Goal: Task Accomplishment & Management: Complete application form

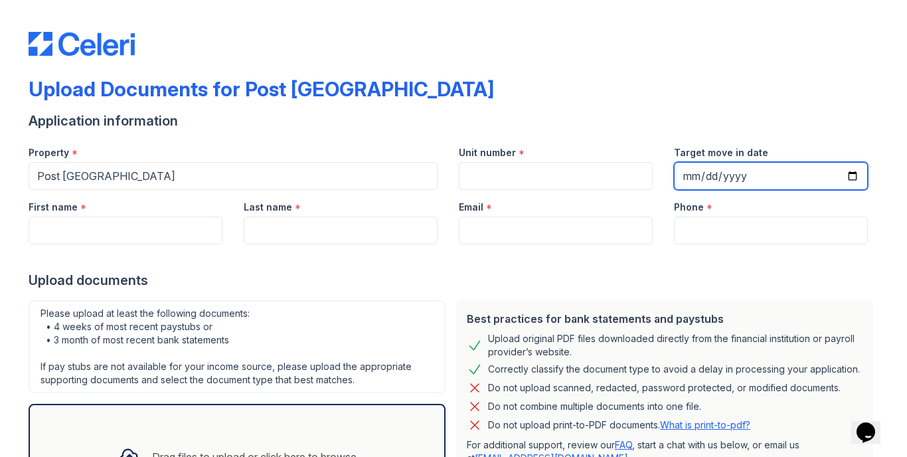
click at [697, 174] on input "Target move in date" at bounding box center [771, 176] width 194 height 28
type input "[DATE]"
click at [579, 132] on form "Application information Property * [GEOGRAPHIC_DATA] Unit number * Target move …" at bounding box center [454, 339] width 850 height 454
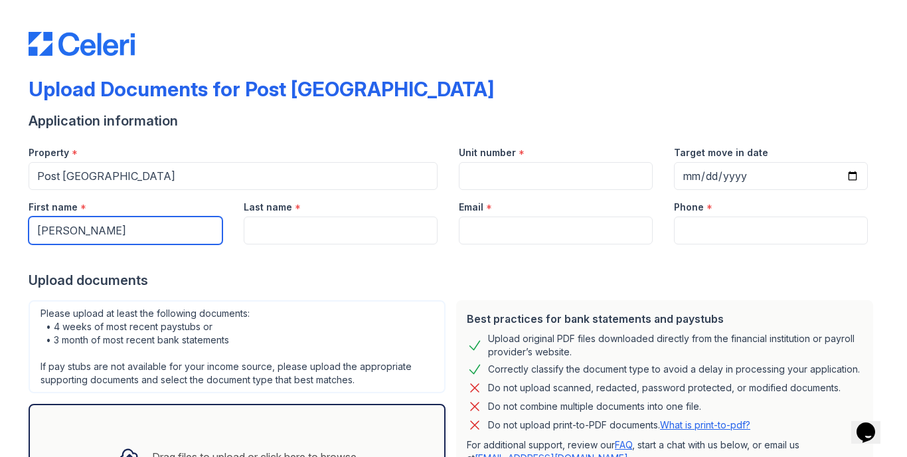
type input "[PERSON_NAME]"
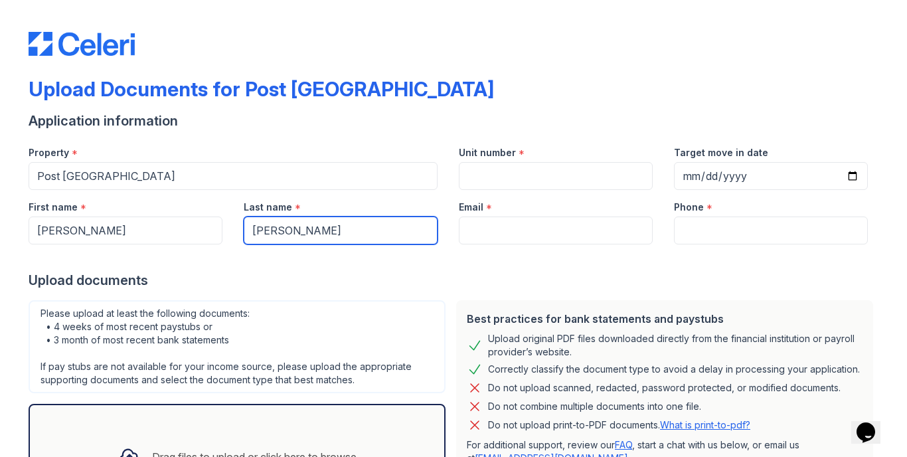
type input "[PERSON_NAME]"
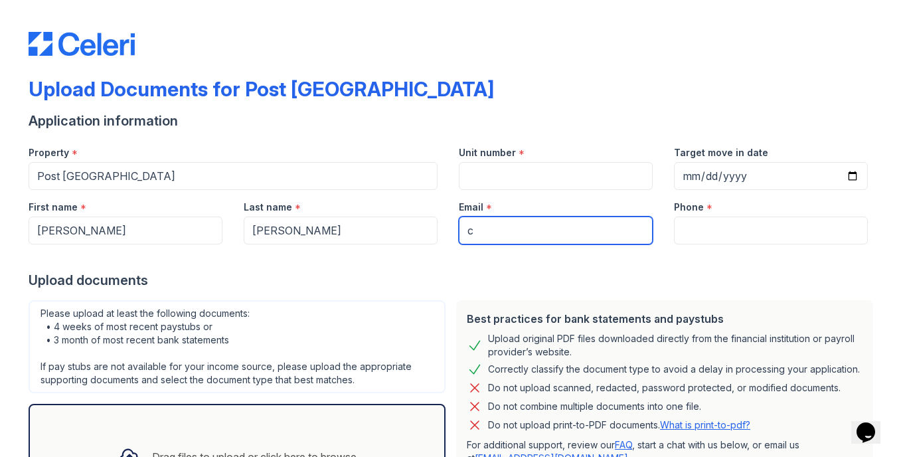
type input "[EMAIL_ADDRESS][DOMAIN_NAME]"
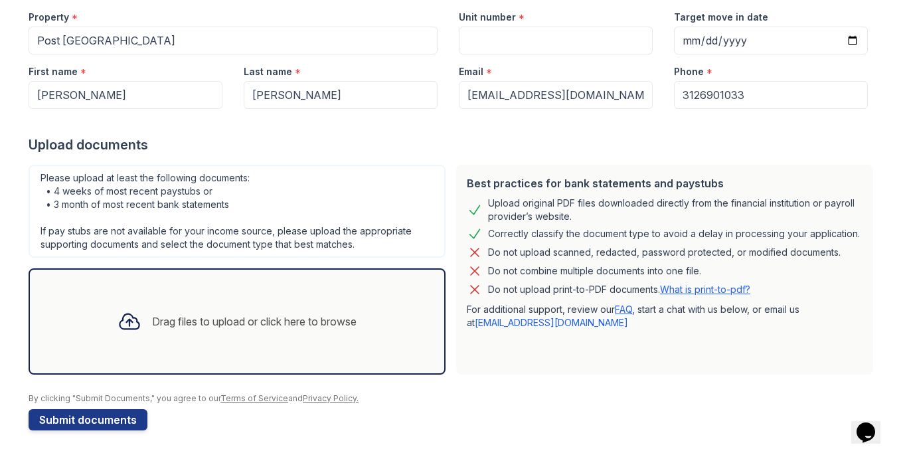
type input "3126901033"
click at [126, 325] on icon at bounding box center [130, 322] width 24 height 24
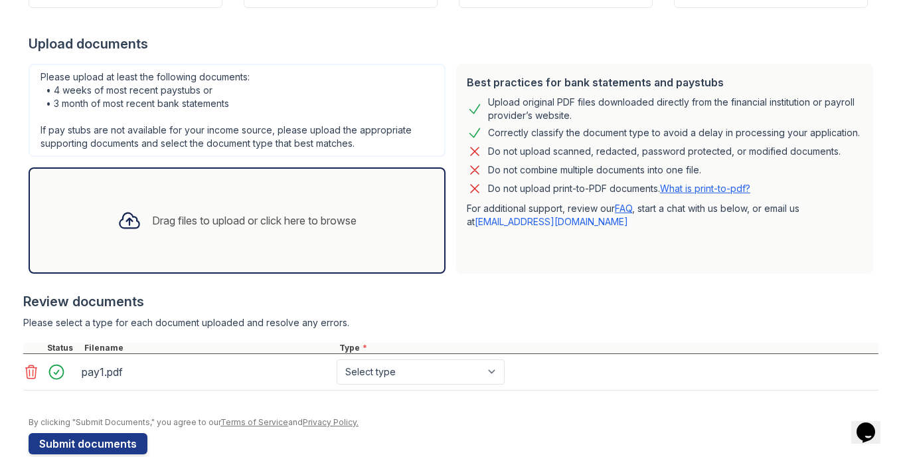
scroll to position [251, 0]
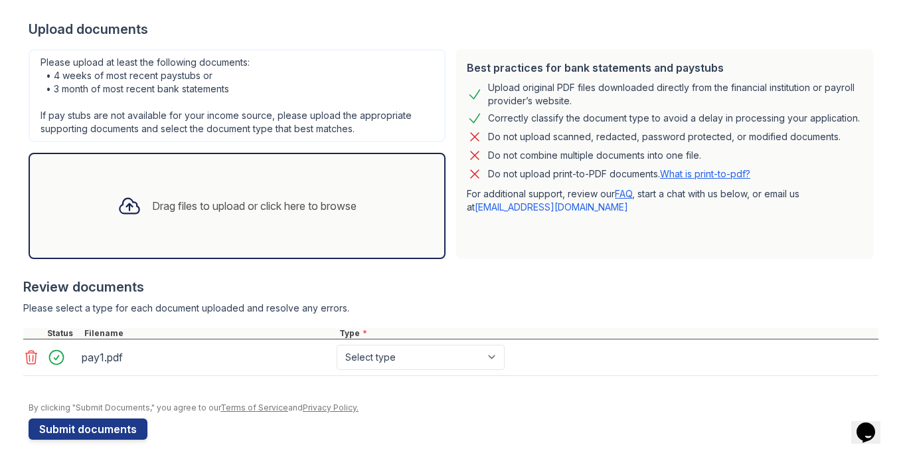
click at [137, 205] on icon at bounding box center [130, 206] width 24 height 24
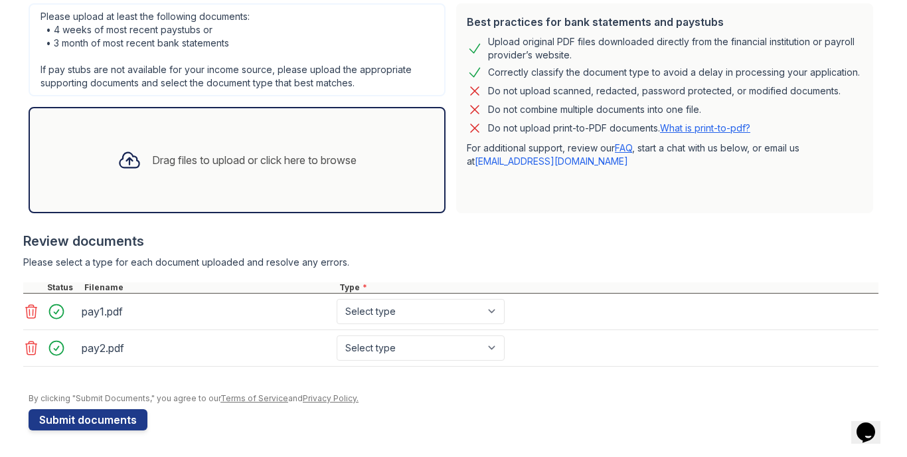
scroll to position [297, 0]
click at [136, 163] on icon at bounding box center [130, 160] width 24 height 24
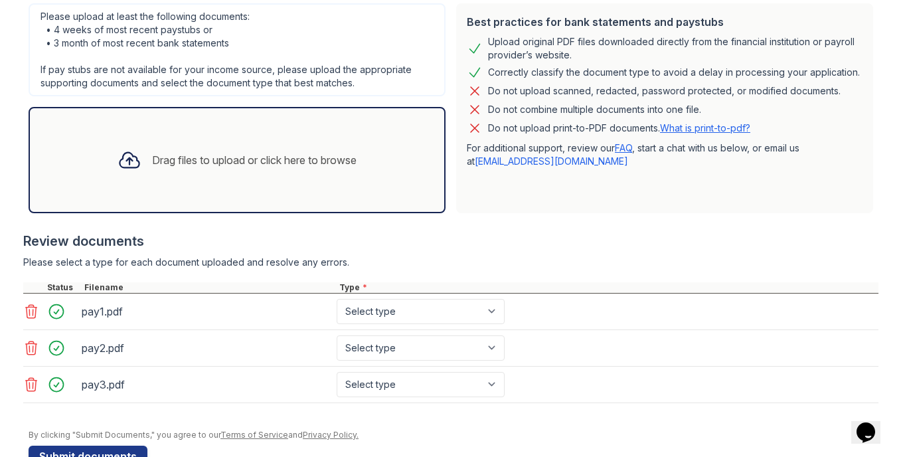
click at [152, 153] on div "Drag files to upload or click here to browse" at bounding box center [254, 160] width 205 height 16
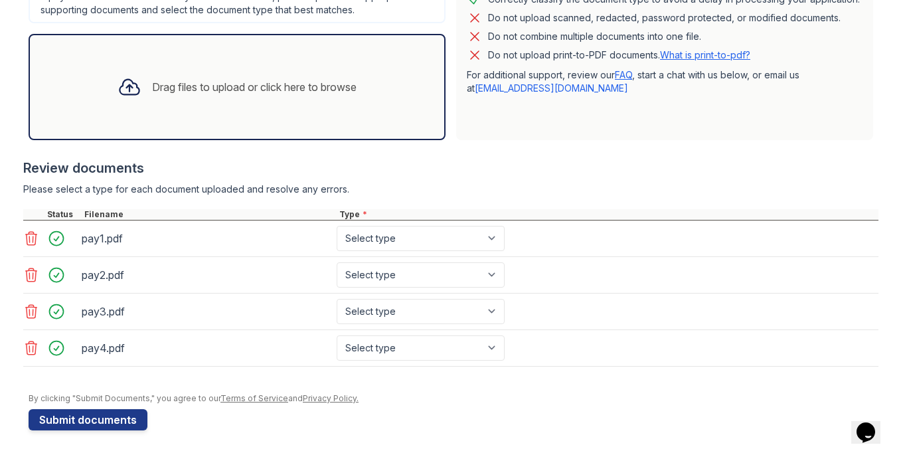
scroll to position [370, 0]
select select "paystub"
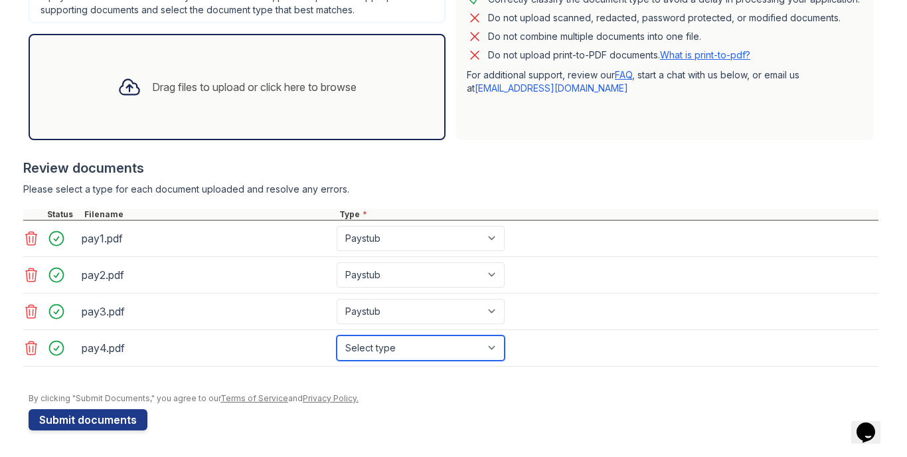
select select "paystub"
click at [627, 233] on div "pay1.pdf Select type Paystub Bank Statement Offer Letter Tax Documents Benefit …" at bounding box center [451, 239] width 856 height 37
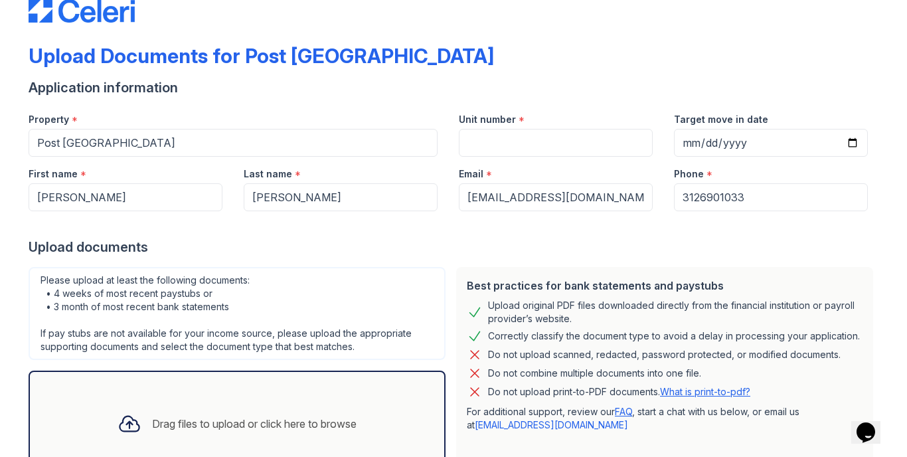
scroll to position [14, 0]
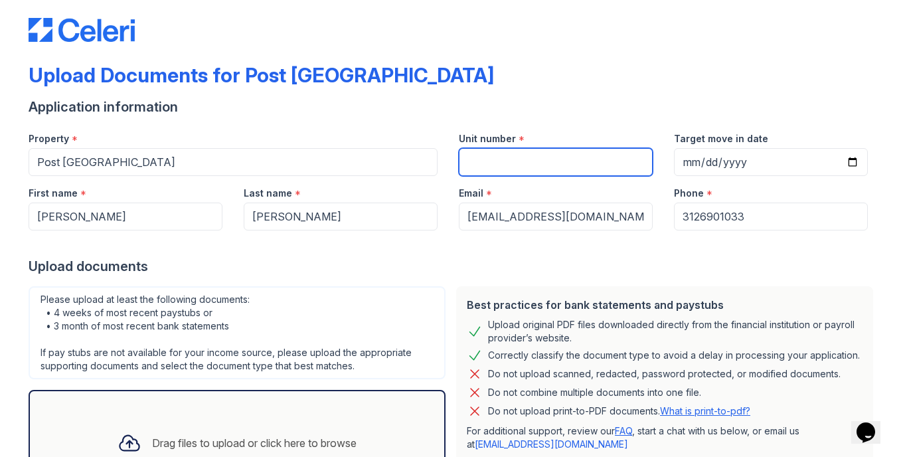
click at [533, 159] on input "Unit number" at bounding box center [556, 162] width 194 height 28
type input "1209"
click at [527, 46] on div "Upload Documents for Post [GEOGRAPHIC_DATA] Application information Property * …" at bounding box center [454, 391] width 850 height 800
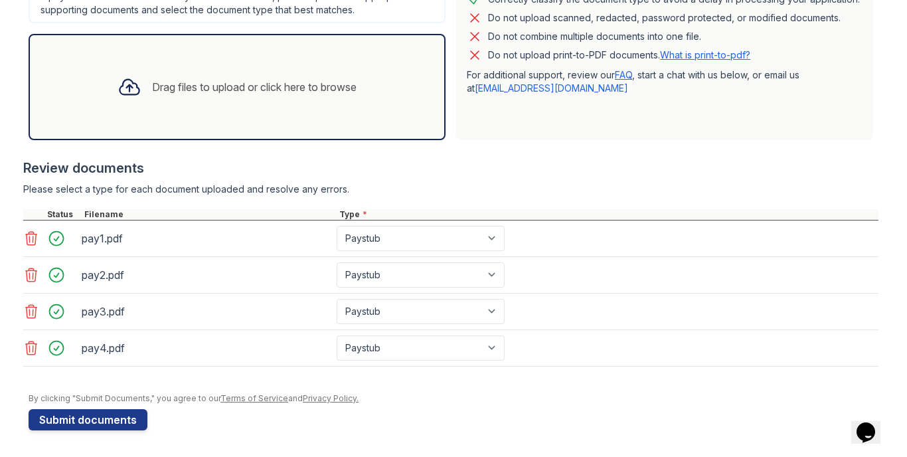
scroll to position [370, 0]
click at [122, 414] on button "Submit documents" at bounding box center [88, 419] width 119 height 21
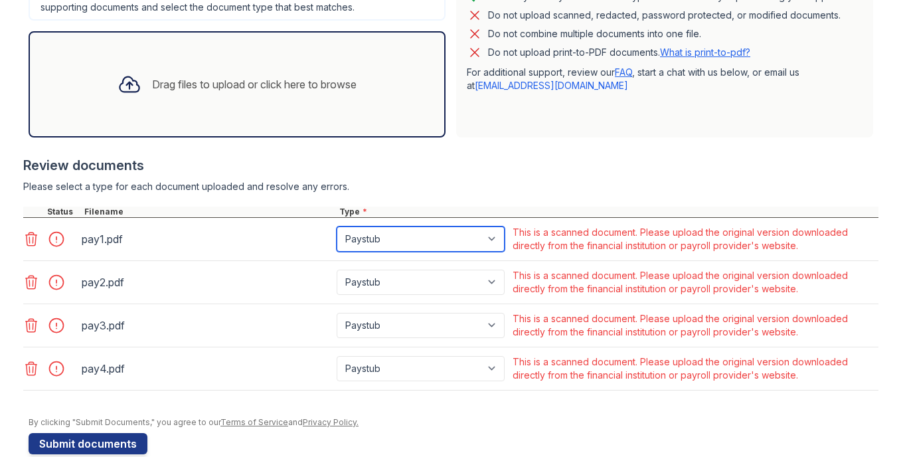
scroll to position [421, 0]
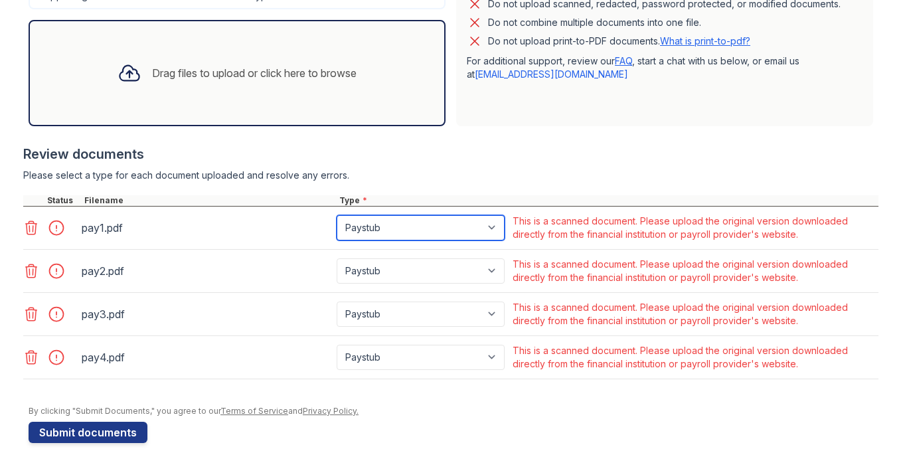
select select "other"
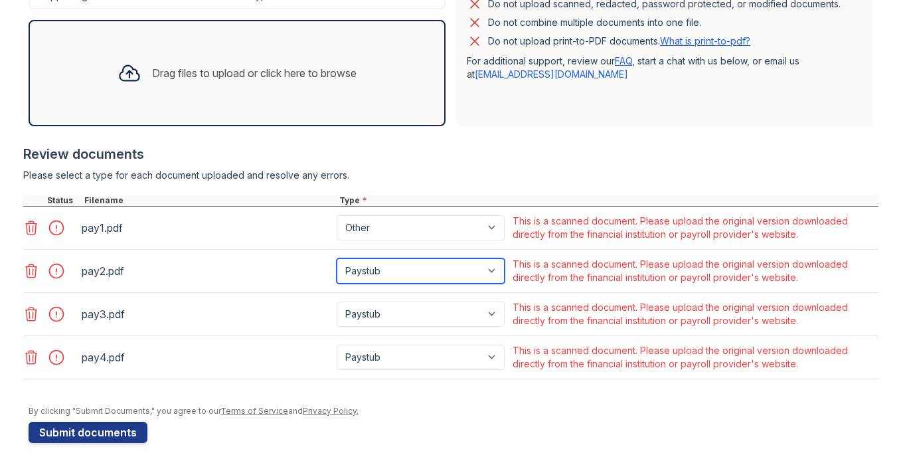
select select "other"
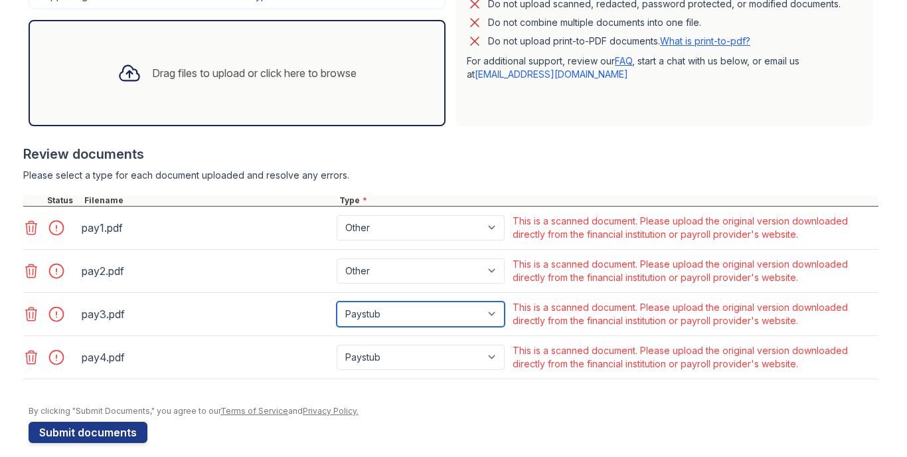
select select "other"
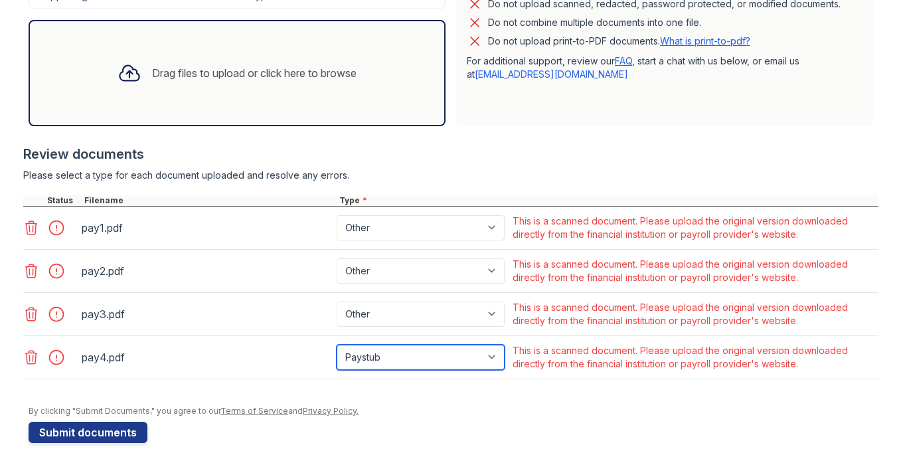
select select "other"
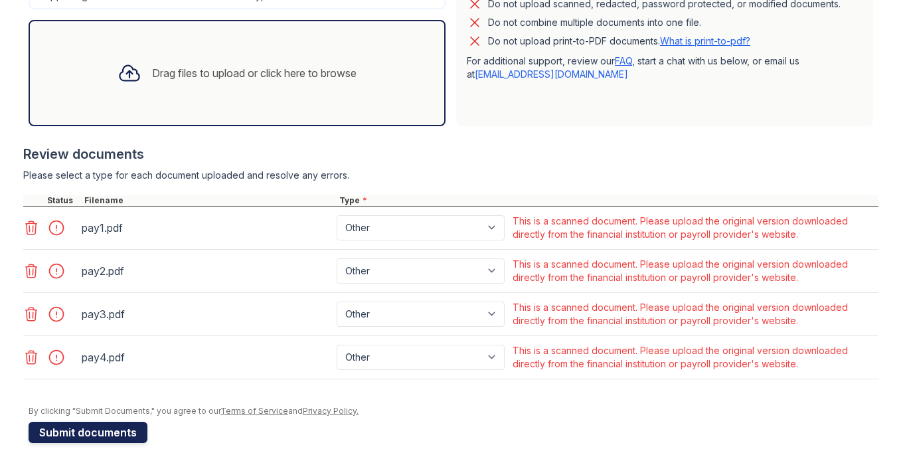
click at [108, 431] on button "Submit documents" at bounding box center [88, 432] width 119 height 21
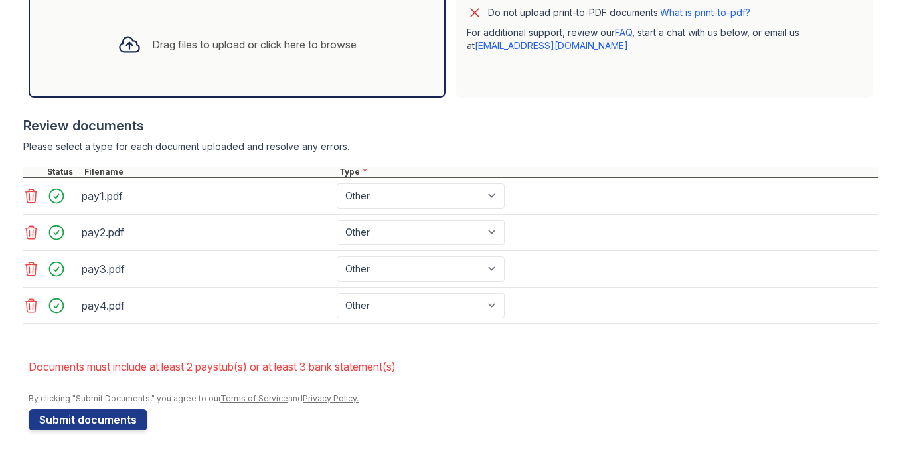
scroll to position [450, 0]
select select "paystub"
click at [131, 418] on button "Submit documents" at bounding box center [88, 419] width 119 height 21
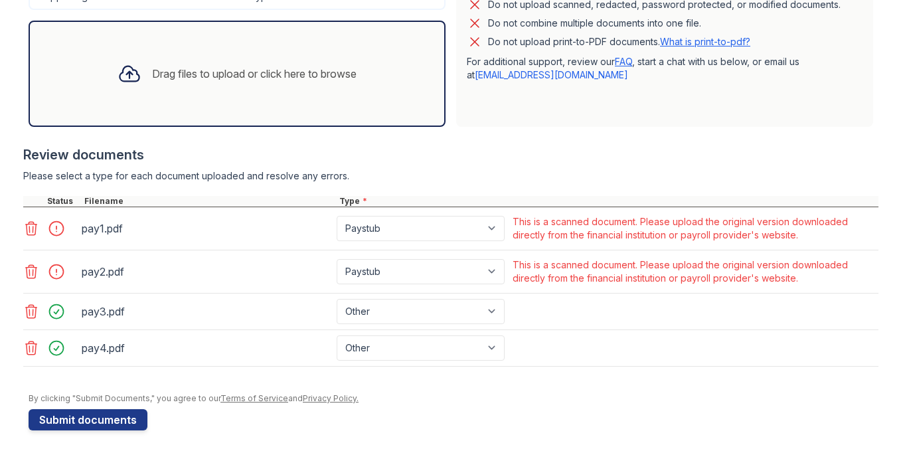
scroll to position [420, 0]
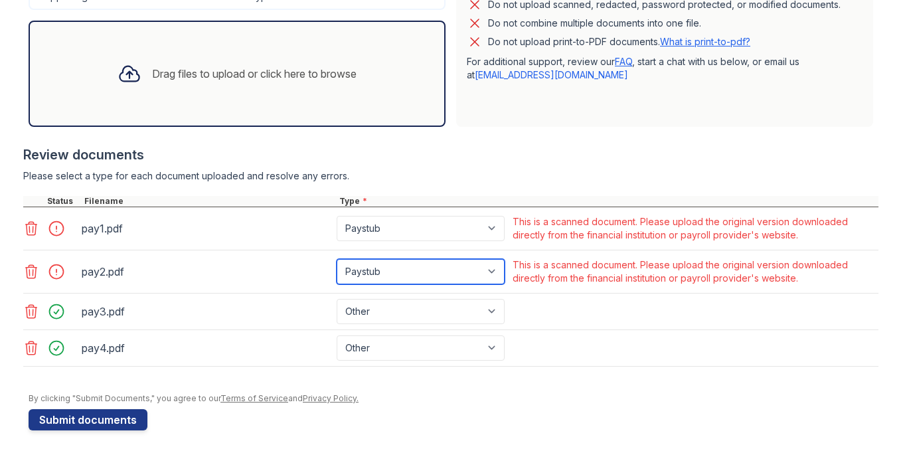
select select "other"
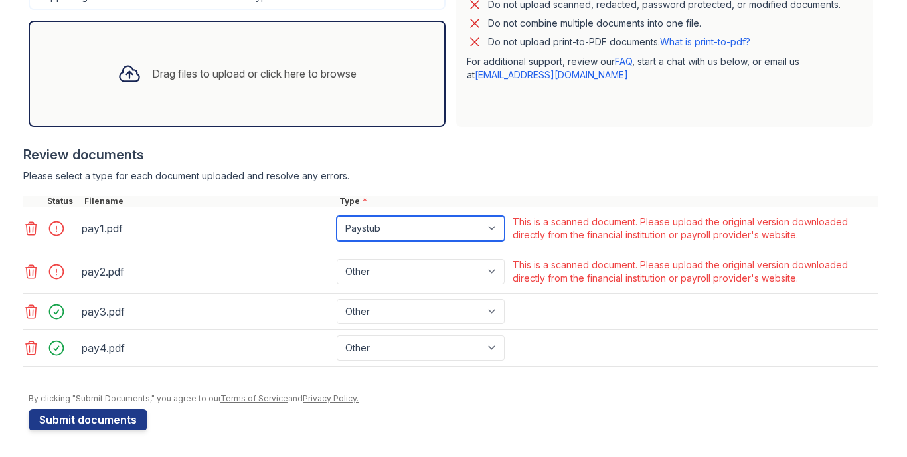
select select "other"
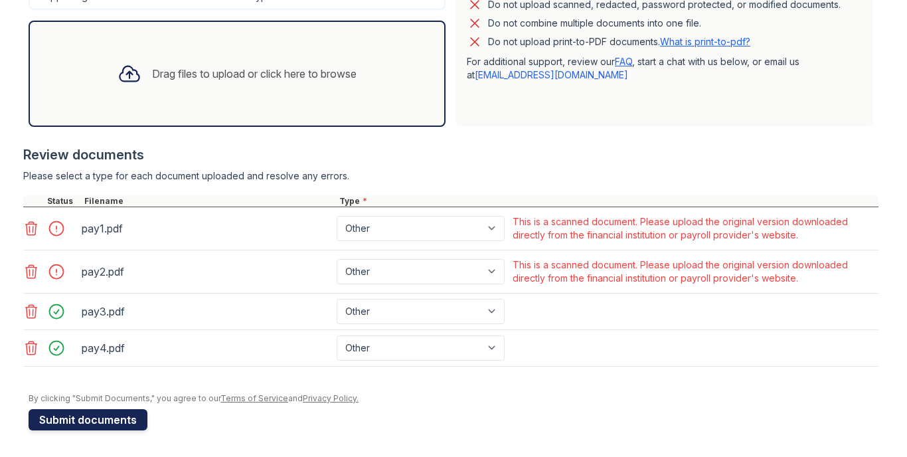
click at [100, 417] on button "Submit documents" at bounding box center [88, 419] width 119 height 21
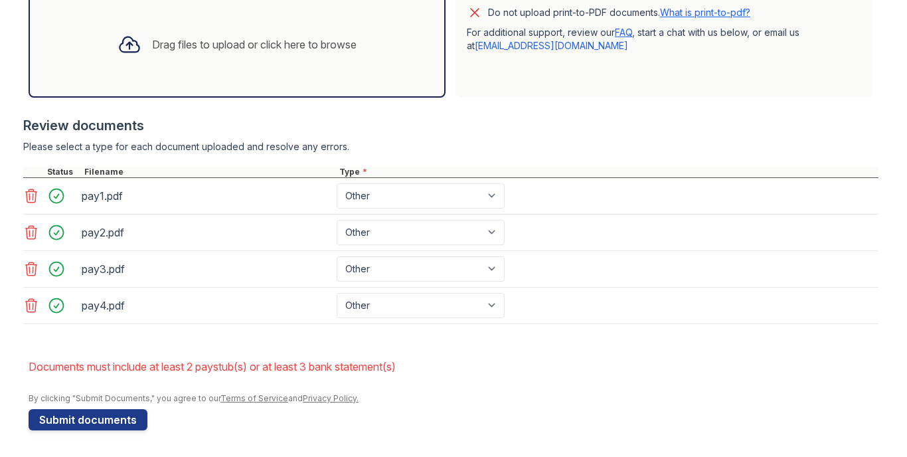
scroll to position [0, 0]
click at [32, 196] on icon at bounding box center [31, 196] width 16 height 16
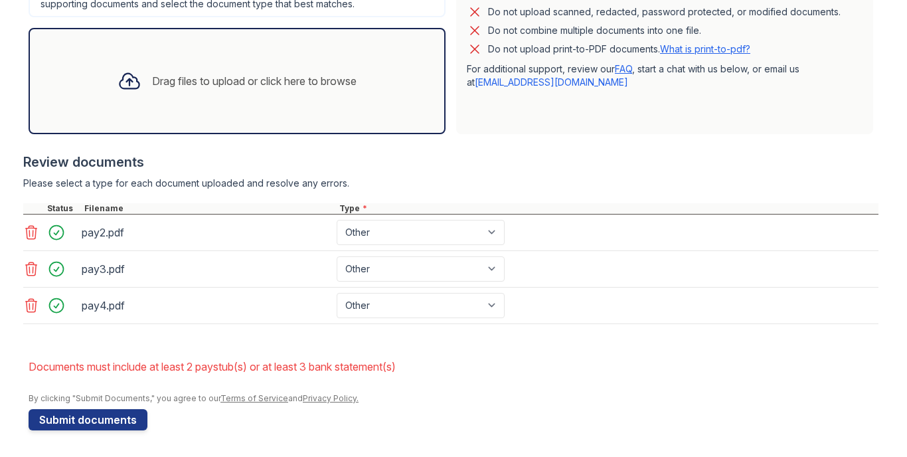
click at [32, 225] on icon at bounding box center [31, 233] width 16 height 16
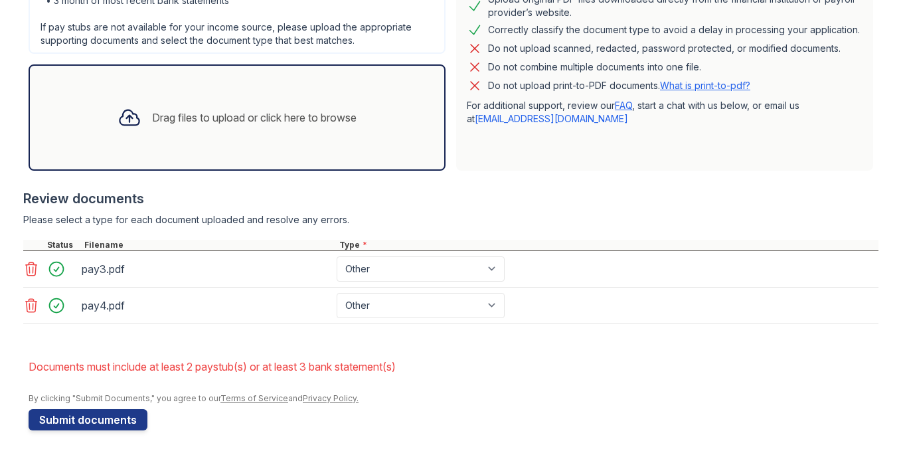
click at [32, 261] on icon at bounding box center [31, 269] width 16 height 16
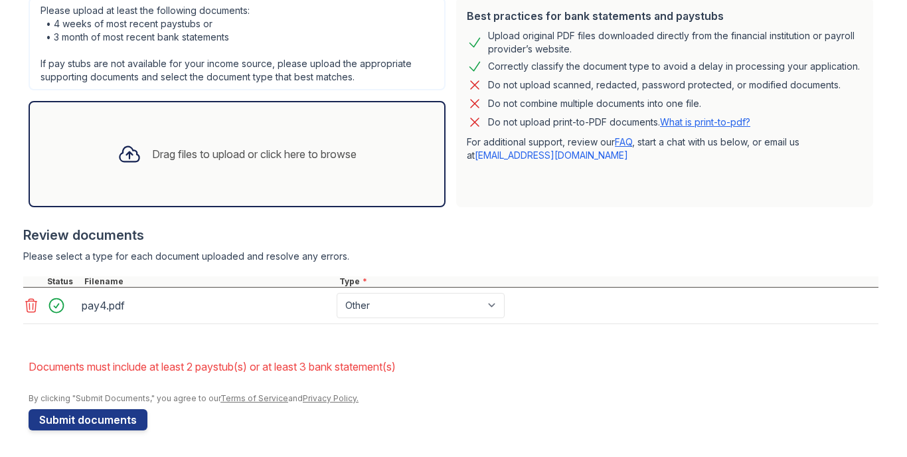
click at [32, 298] on icon at bounding box center [31, 306] width 16 height 16
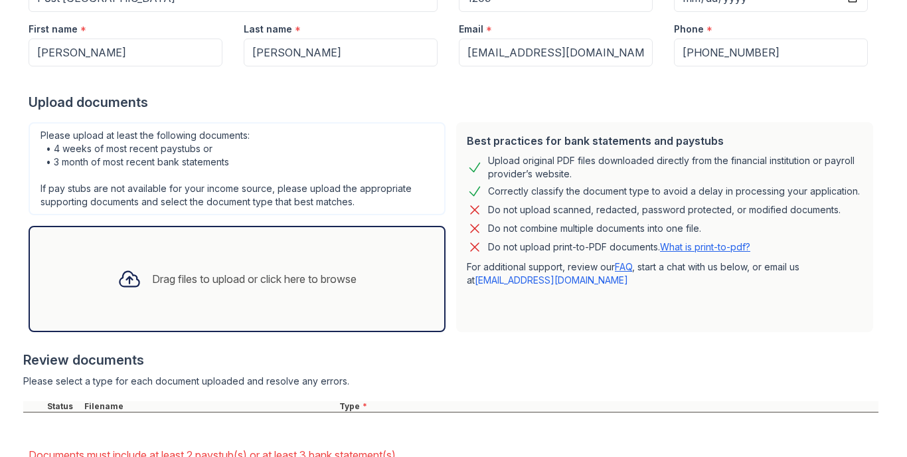
scroll to position [213, 0]
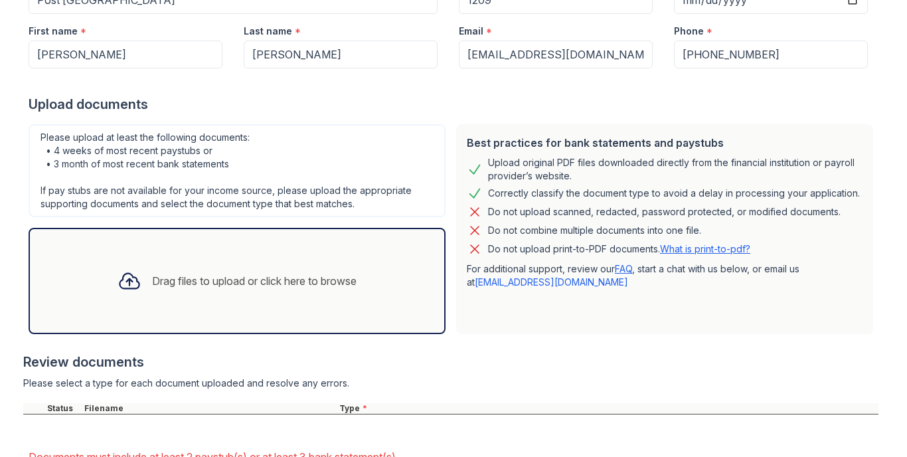
click at [265, 280] on div "Drag files to upload or click here to browse" at bounding box center [254, 281] width 205 height 16
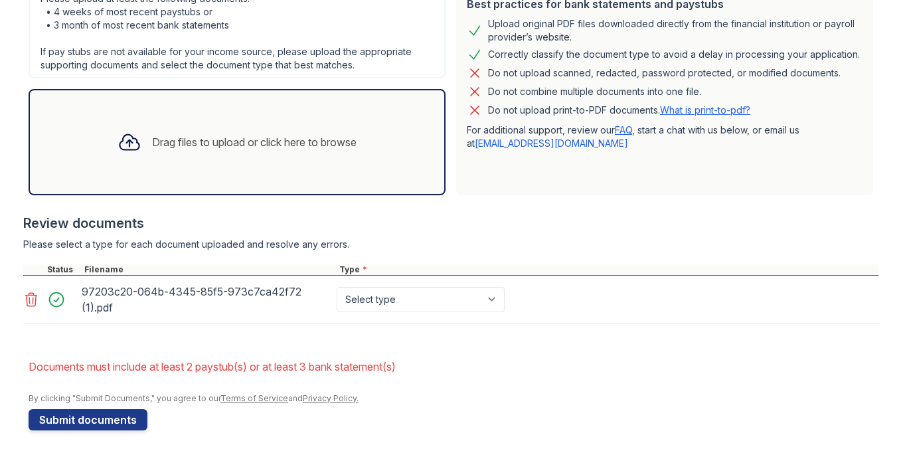
scroll to position [352, 0]
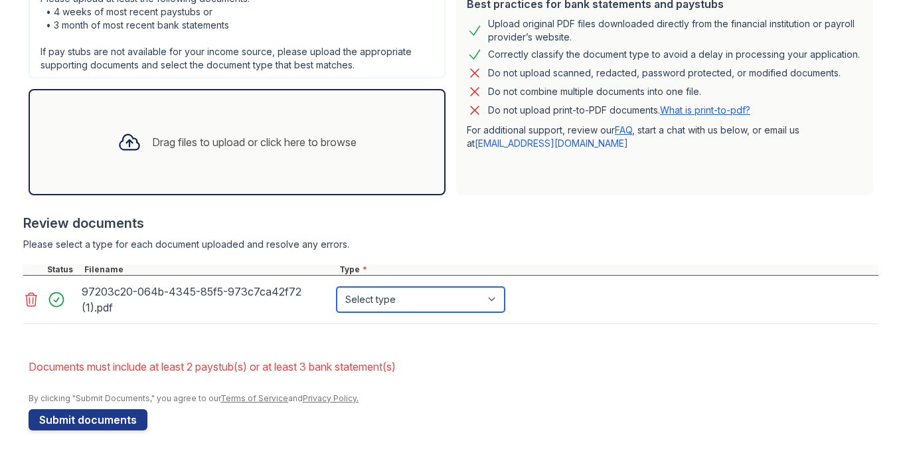
select select "bank_statement"
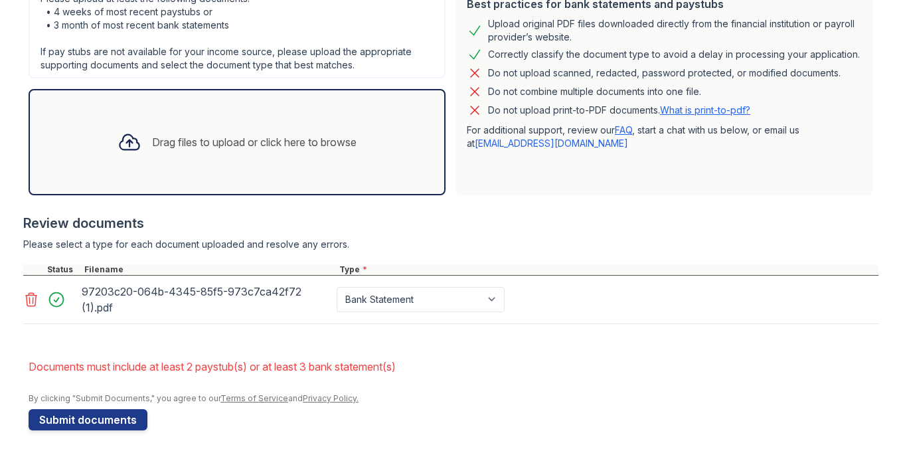
click at [268, 145] on div "Drag files to upload or click here to browse" at bounding box center [254, 142] width 205 height 16
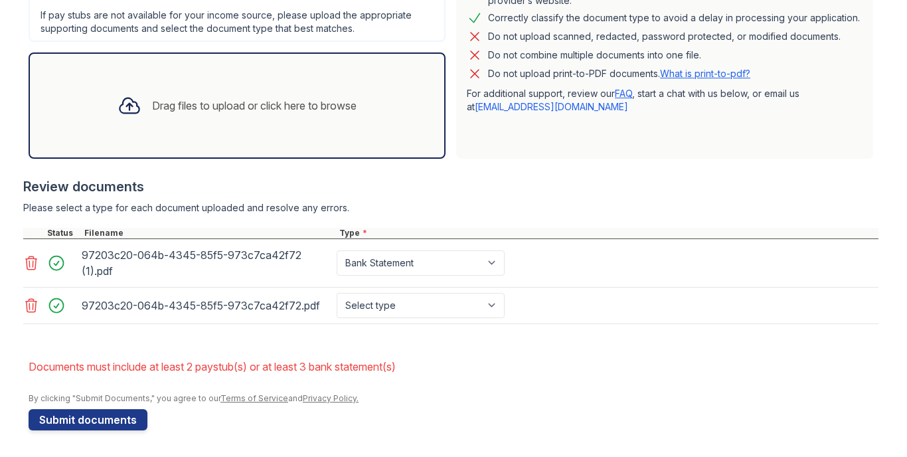
scroll to position [389, 0]
select select "bank_statement"
click at [189, 108] on div "Drag files to upload or click here to browse" at bounding box center [254, 106] width 205 height 16
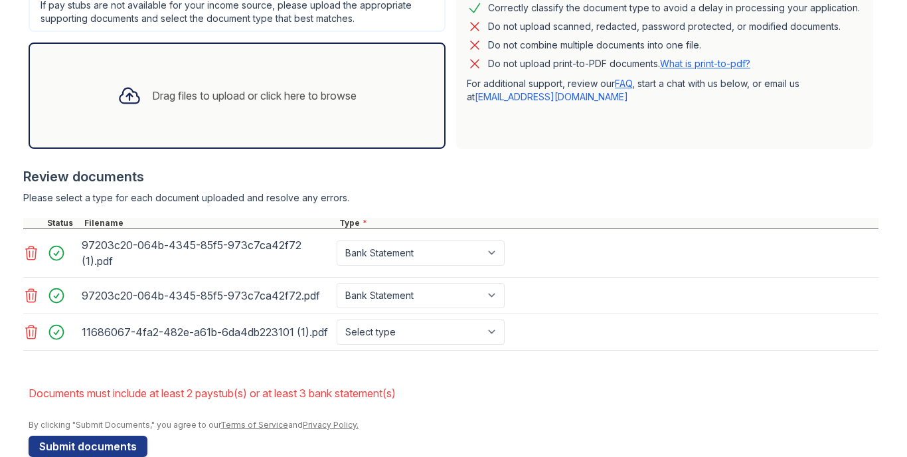
scroll to position [401, 0]
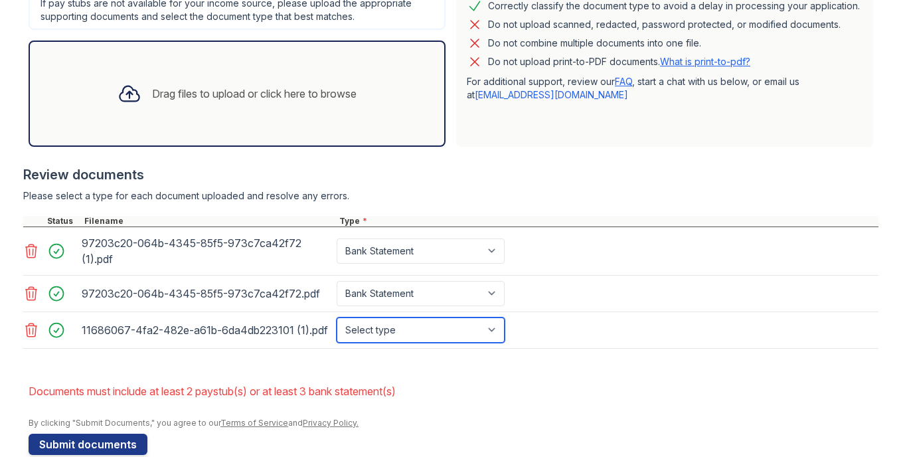
select select "bank_statement"
click at [614, 277] on div "97203c20-064b-4345-85f5-973c7ca42f72.pdf Select type Paystub Bank Statement Off…" at bounding box center [451, 294] width 856 height 37
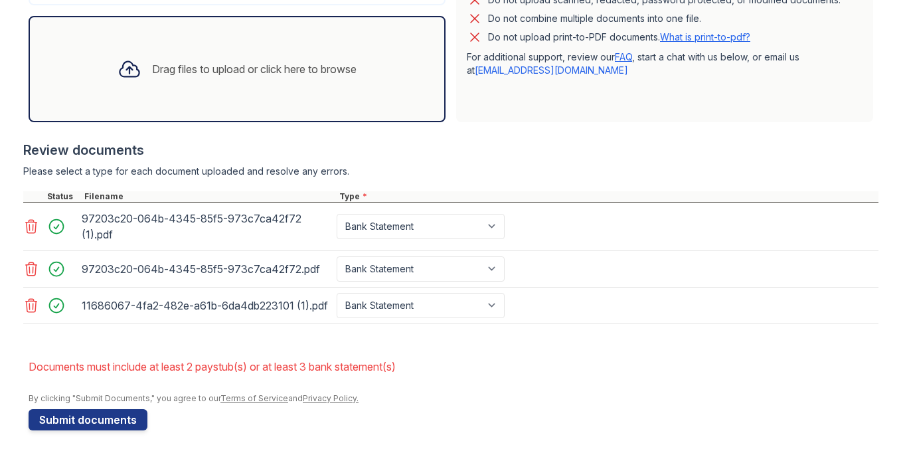
scroll to position [425, 0]
click at [136, 421] on button "Submit documents" at bounding box center [88, 419] width 119 height 21
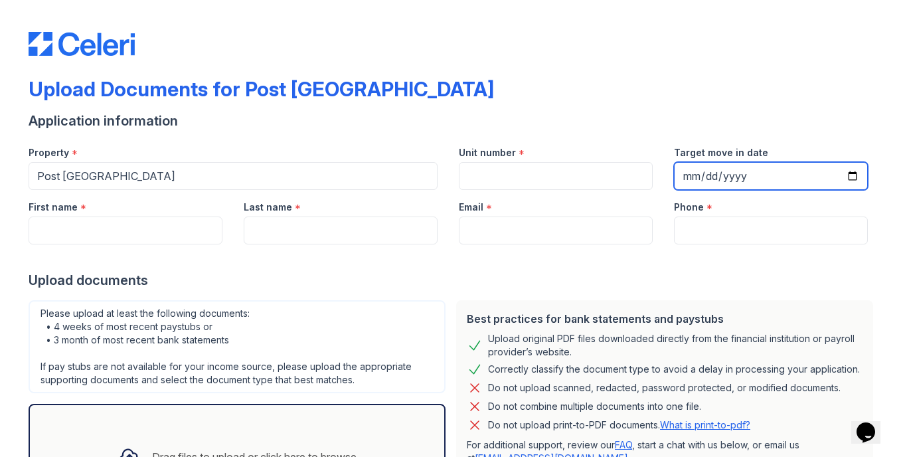
click at [752, 180] on input "Target move in date" at bounding box center [771, 176] width 194 height 28
type input "[DATE]"
click at [778, 167] on input "[DATE]" at bounding box center [771, 176] width 194 height 28
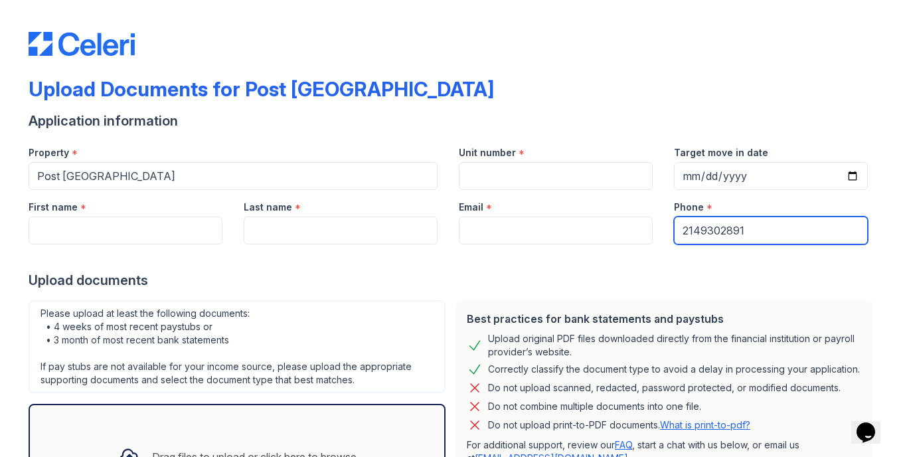
type input "2149302891"
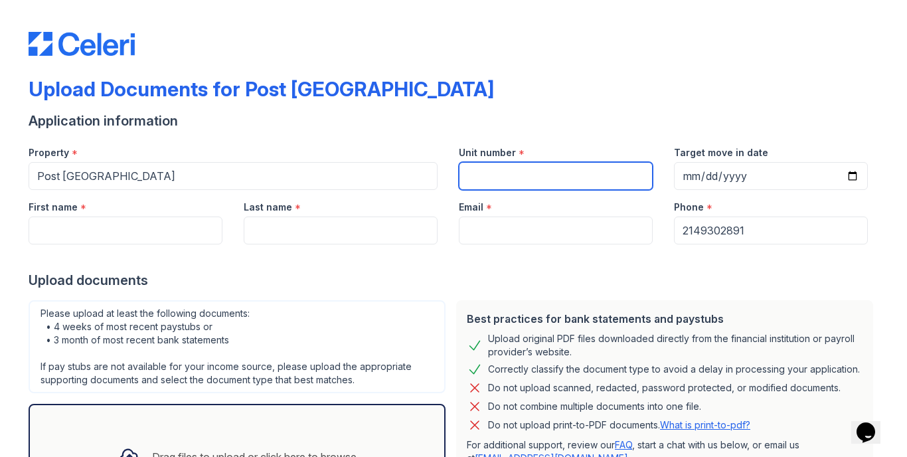
click at [503, 172] on input "Unit number" at bounding box center [556, 176] width 194 height 28
type input "1209"
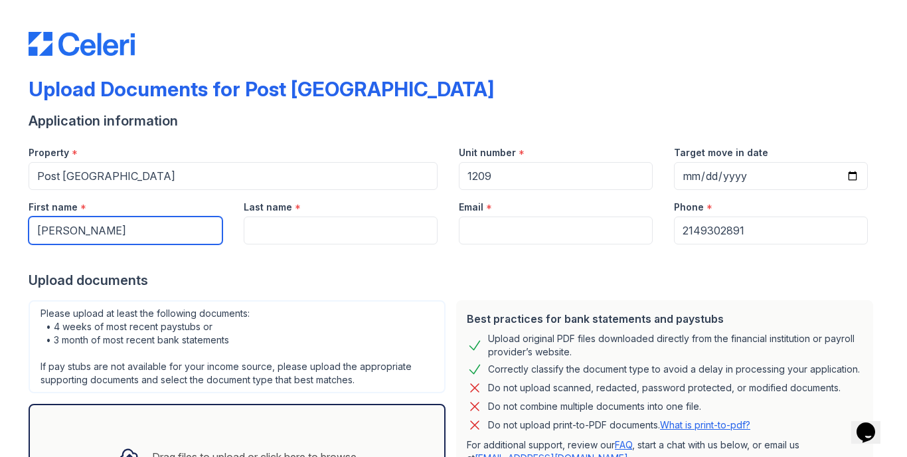
type input "Connor"
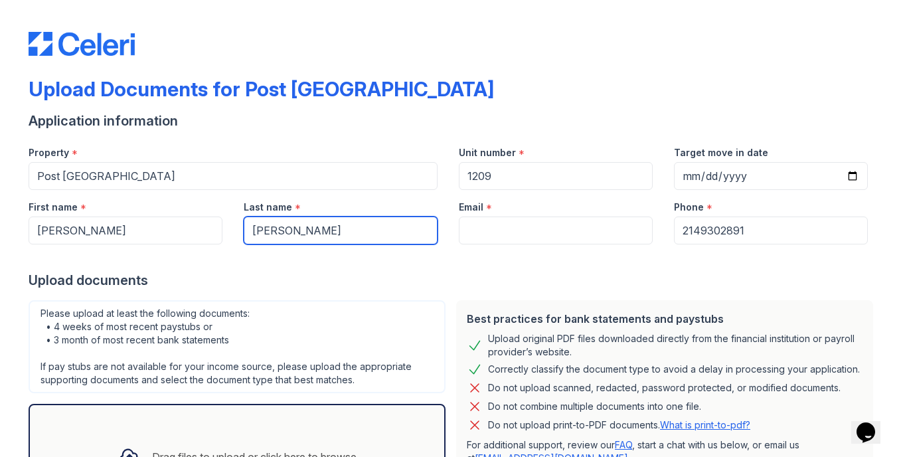
type input "Smith"
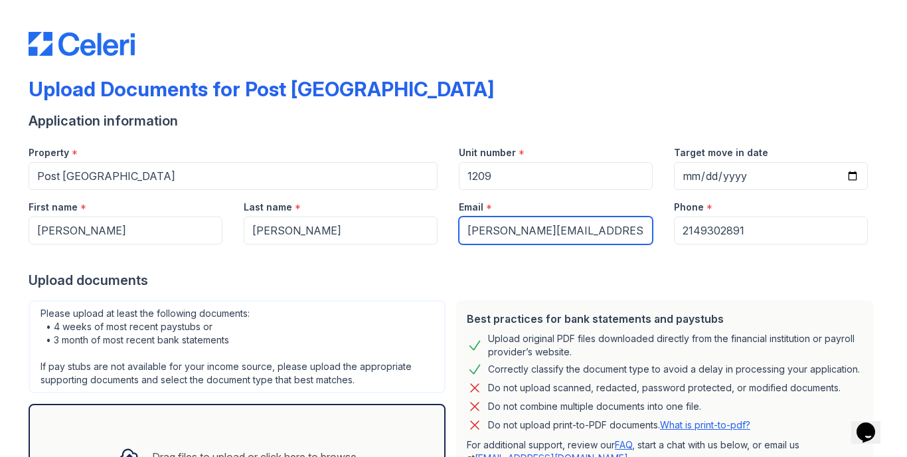
type input "smith.connor46@yahoo.com"
click at [622, 298] on div "Best practices for bank statements and paystubs Upload original PDF files downl…" at bounding box center [665, 405] width 428 height 221
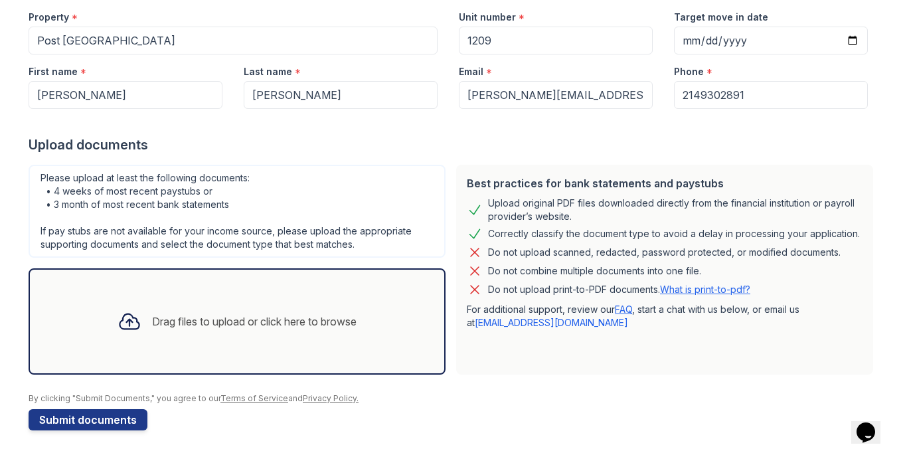
scroll to position [136, 0]
click at [213, 325] on div "Drag files to upload or click here to browse" at bounding box center [254, 322] width 205 height 16
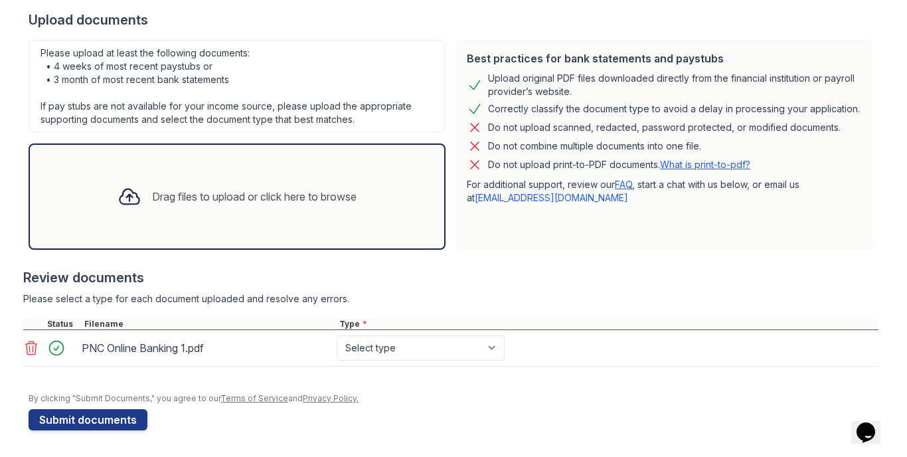
scroll to position [260, 0]
select select "bank_statement"
click at [219, 200] on div "Drag files to upload or click here to browse" at bounding box center [254, 197] width 205 height 16
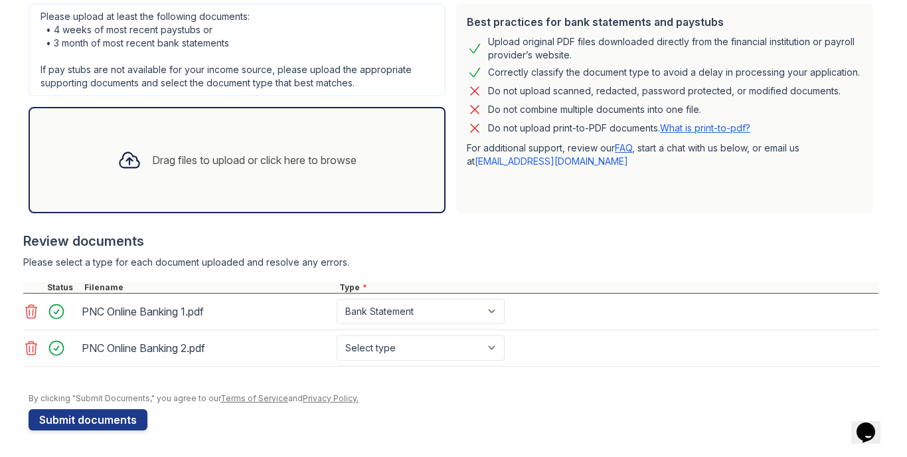
scroll to position [297, 0]
select select "bank_statement"
click at [179, 165] on div "Drag files to upload or click here to browse" at bounding box center [254, 160] width 205 height 16
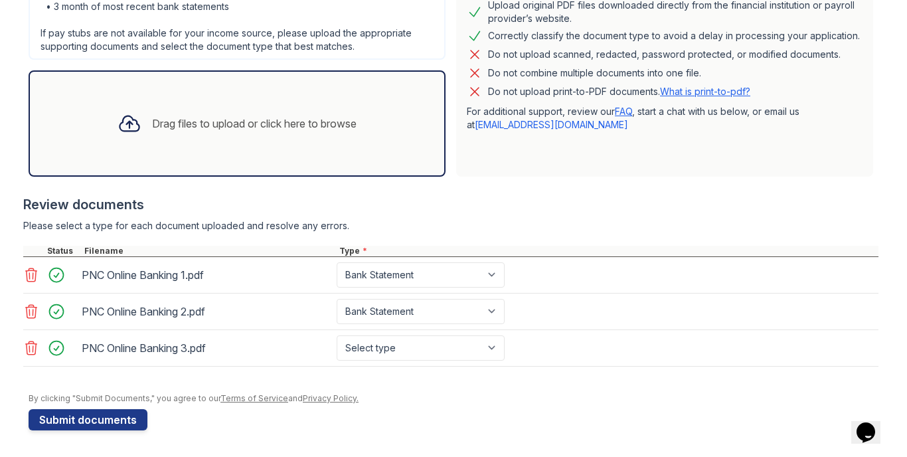
scroll to position [333, 0]
select select "bank_statement"
click at [411, 403] on div "By clicking "Submit Documents," you agree to our Terms of Service and Privacy P…" at bounding box center [454, 398] width 850 height 11
click at [134, 427] on button "Submit documents" at bounding box center [88, 419] width 119 height 21
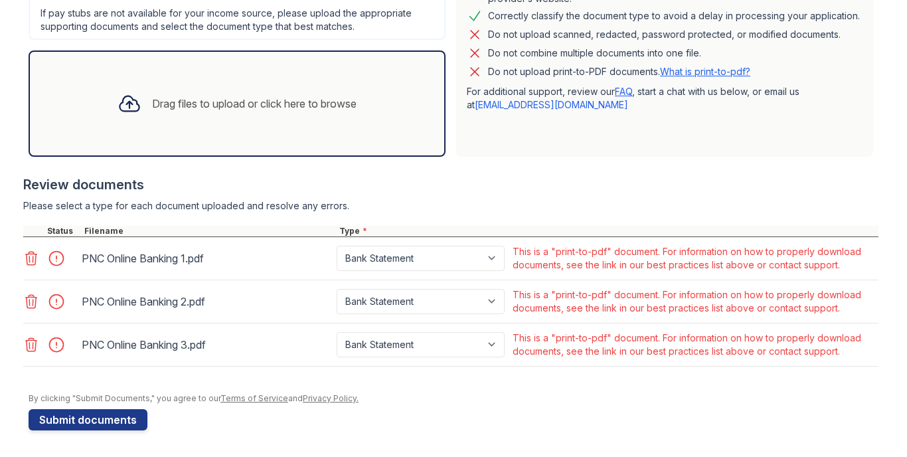
scroll to position [391, 0]
select select "paystub"
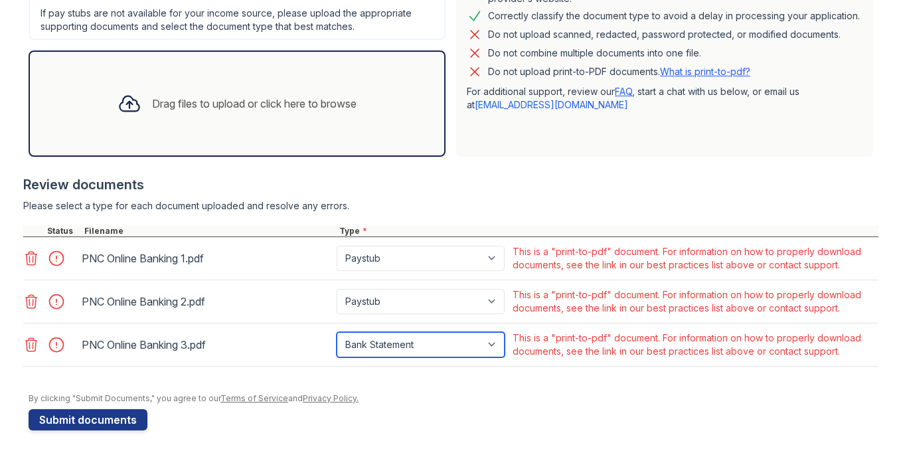
select select "paystub"
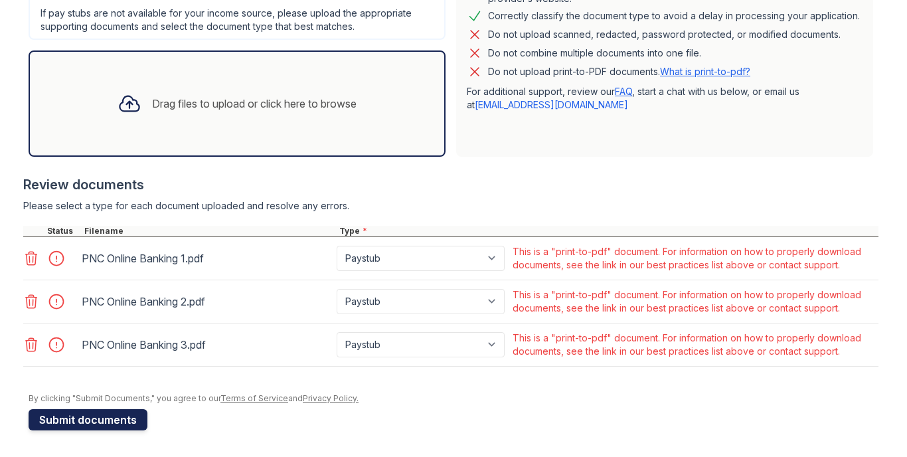
click at [122, 422] on button "Submit documents" at bounding box center [88, 419] width 119 height 21
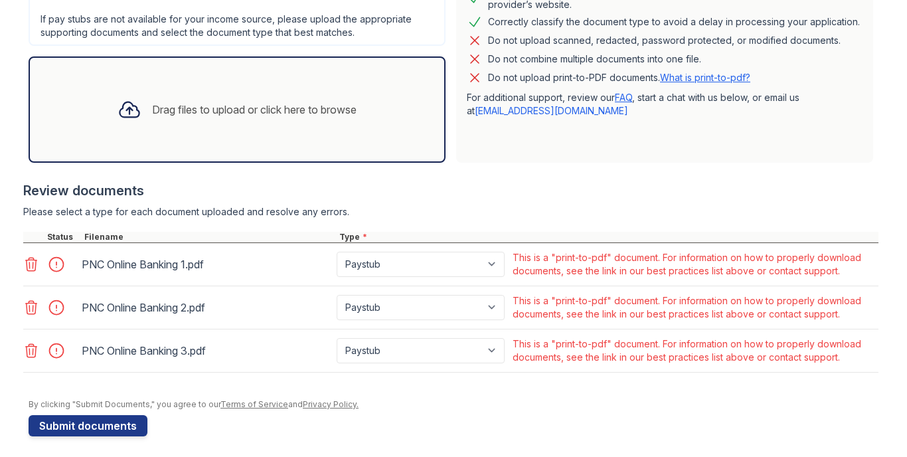
scroll to position [385, 0]
click at [37, 266] on icon at bounding box center [31, 264] width 16 height 16
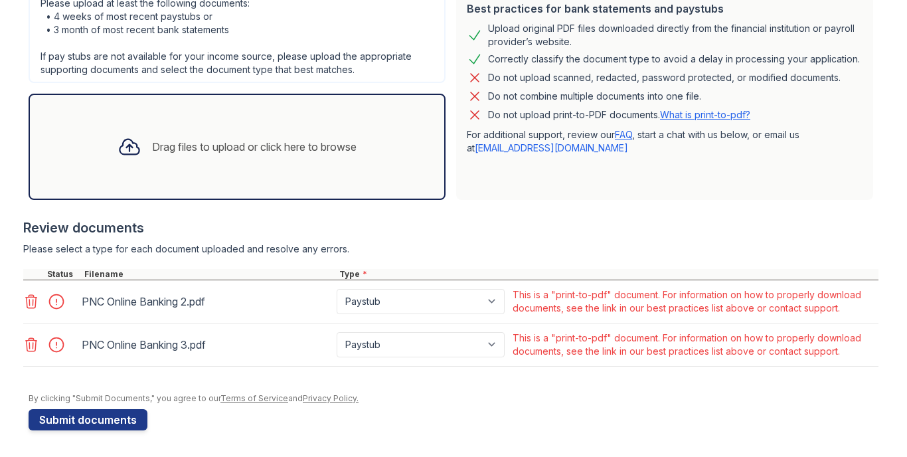
scroll to position [347, 0]
click at [30, 310] on div at bounding box center [32, 301] width 19 height 19
click at [33, 298] on icon at bounding box center [31, 302] width 16 height 16
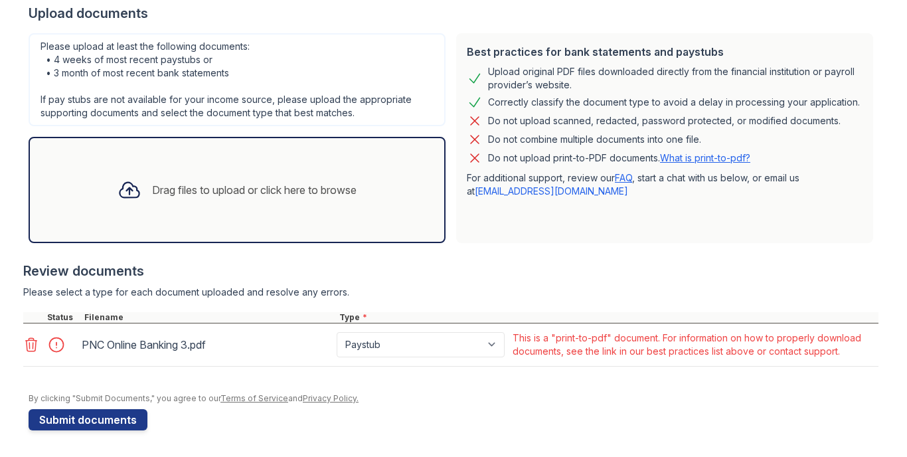
click at [32, 345] on icon at bounding box center [31, 345] width 16 height 16
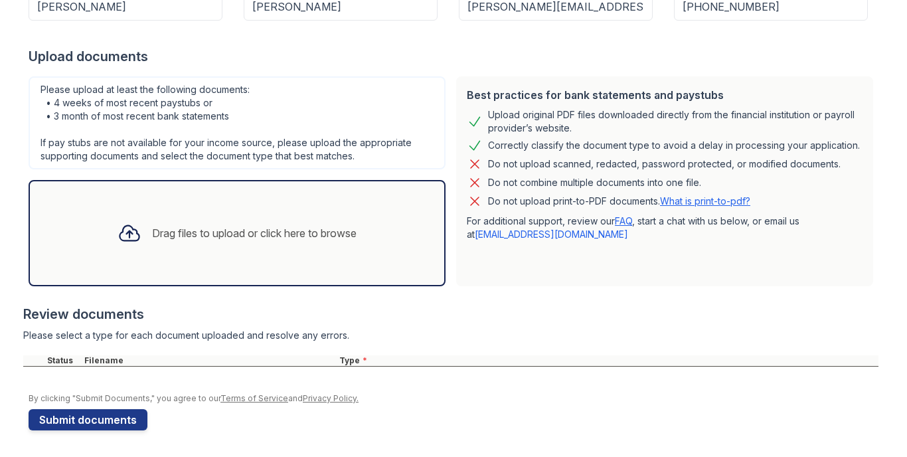
scroll to position [261, 0]
click at [130, 232] on icon at bounding box center [130, 233] width 24 height 24
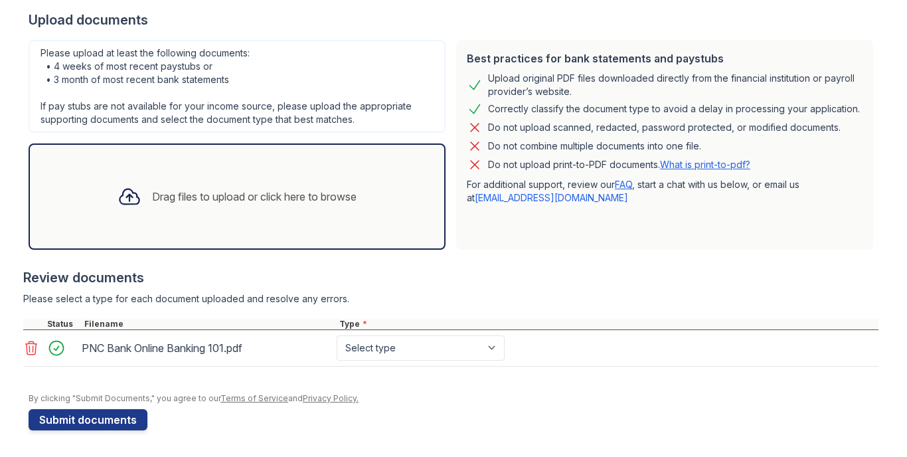
scroll to position [298, 0]
select select "bank_statement"
click at [197, 195] on div "Drag files to upload or click here to browse" at bounding box center [254, 197] width 205 height 16
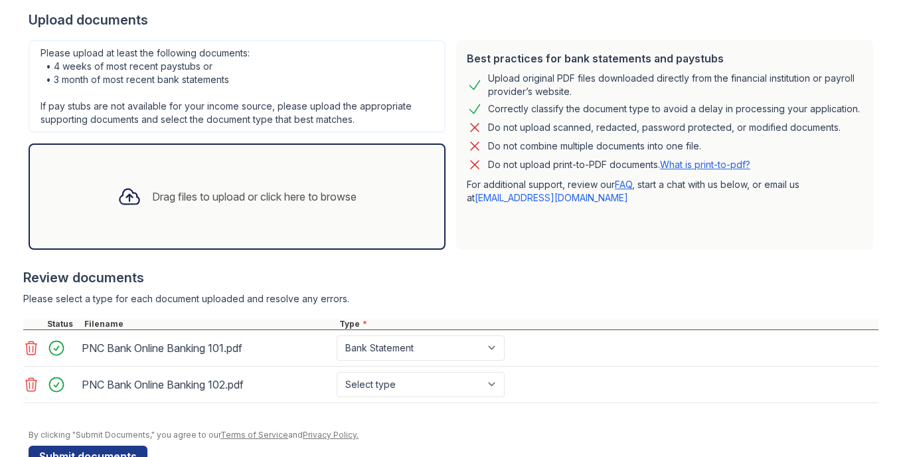
scroll to position [306, 0]
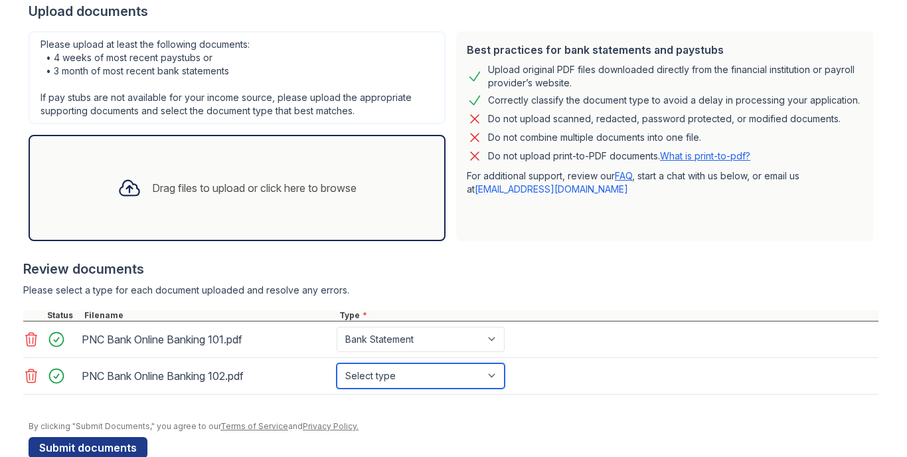
select select "bank_statement"
click at [172, 192] on div "Drag files to upload or click here to browse" at bounding box center [254, 188] width 205 height 16
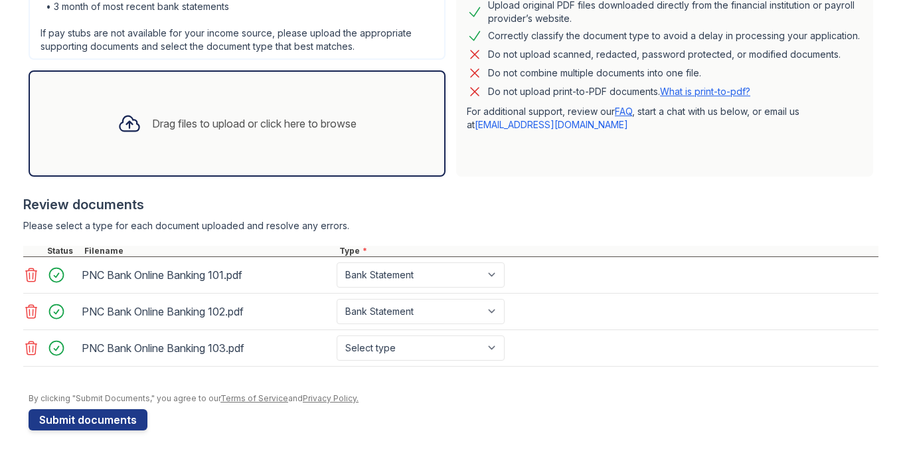
scroll to position [371, 0]
select select "bank_statement"
click at [121, 416] on button "Submit documents" at bounding box center [88, 419] width 119 height 21
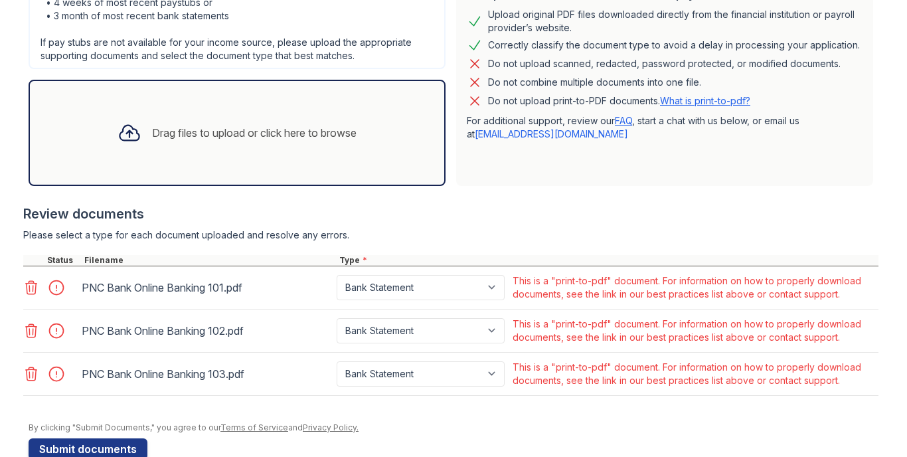
scroll to position [362, 0]
select select "paystub"
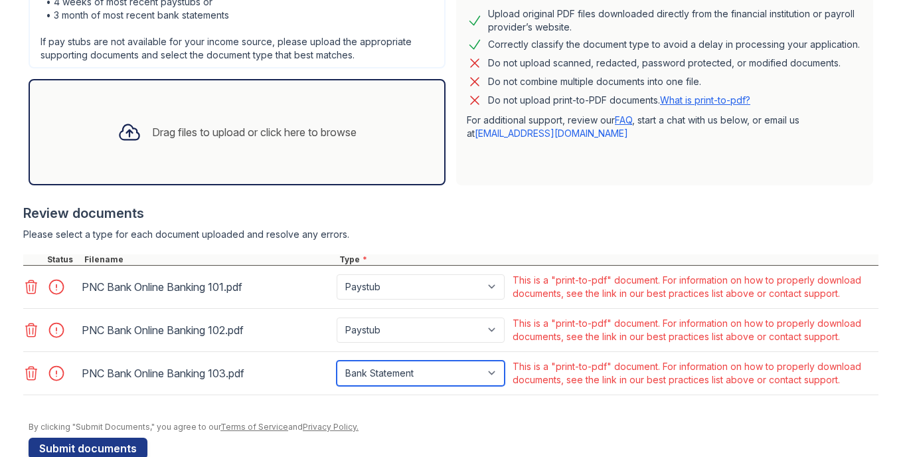
select select "paystub"
click at [286, 388] on div "PNC Bank Online Banking 103.pdf" at bounding box center [206, 373] width 255 height 32
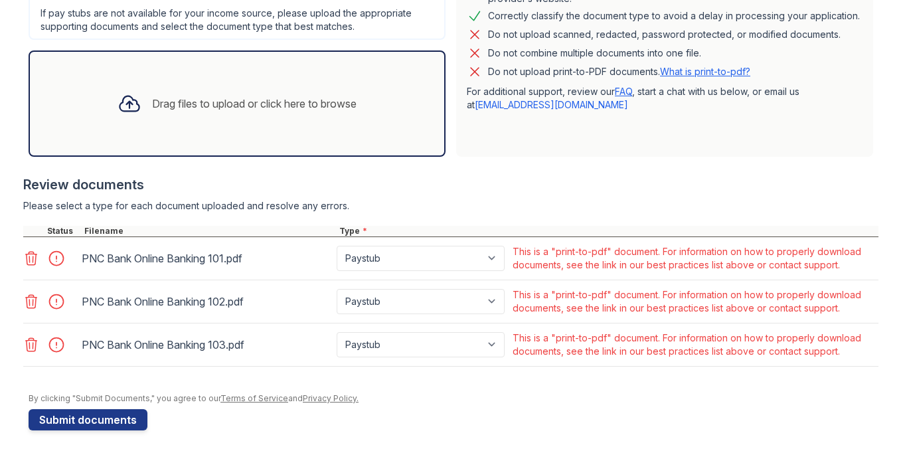
scroll to position [391, 0]
click at [128, 428] on button "Submit documents" at bounding box center [88, 419] width 119 height 21
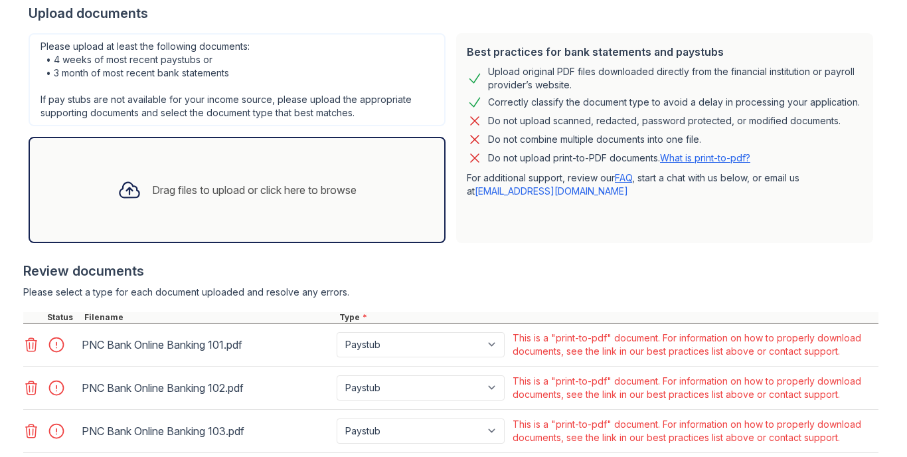
scroll to position [298, 0]
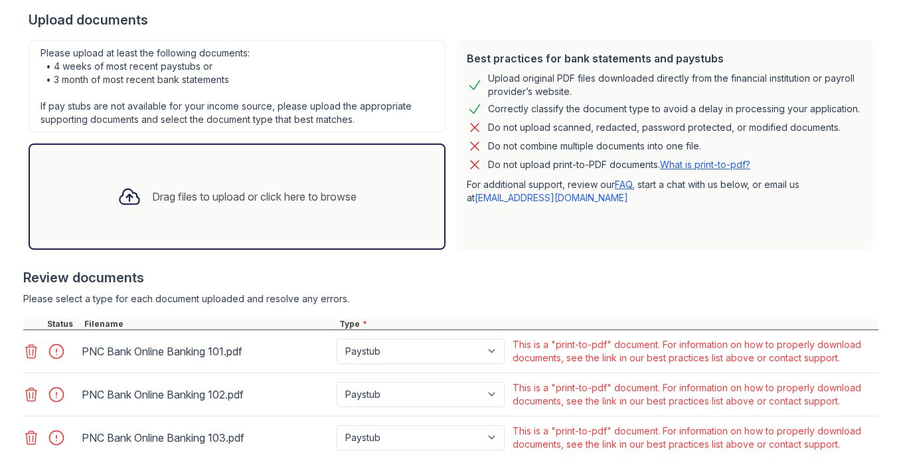
click at [712, 165] on link "What is print-to-pdf?" at bounding box center [705, 164] width 90 height 11
click at [33, 353] on icon at bounding box center [31, 351] width 11 height 13
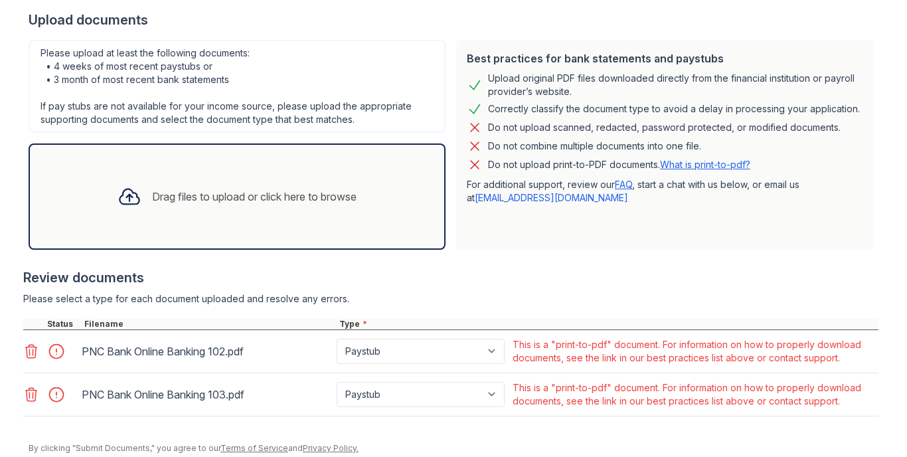
click at [33, 353] on icon at bounding box center [31, 351] width 11 height 13
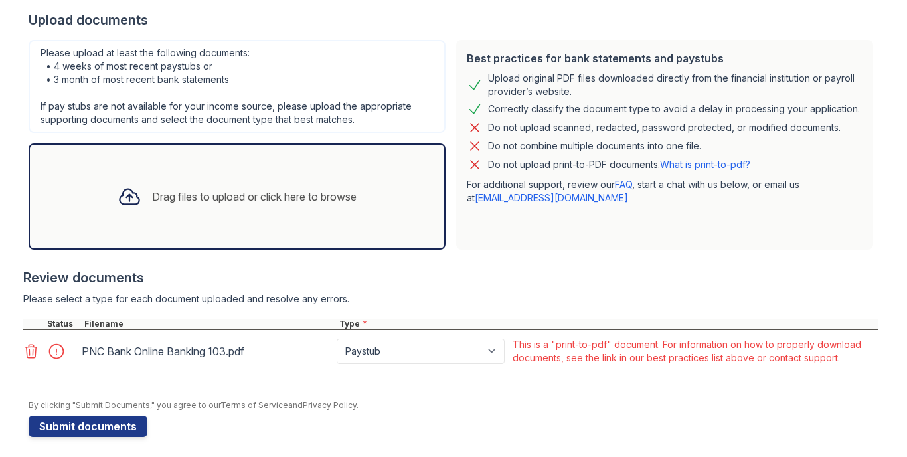
click at [33, 353] on icon at bounding box center [31, 351] width 11 height 13
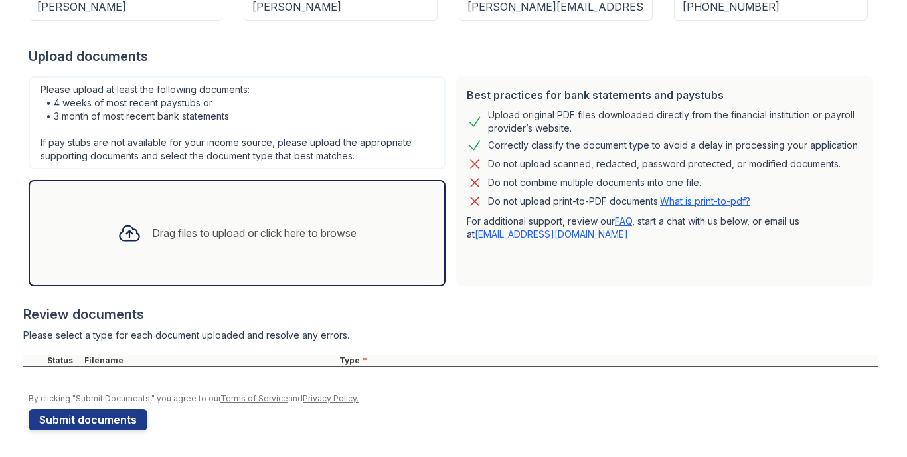
scroll to position [261, 0]
click at [181, 227] on div "Drag files to upload or click here to browse" at bounding box center [254, 233] width 205 height 16
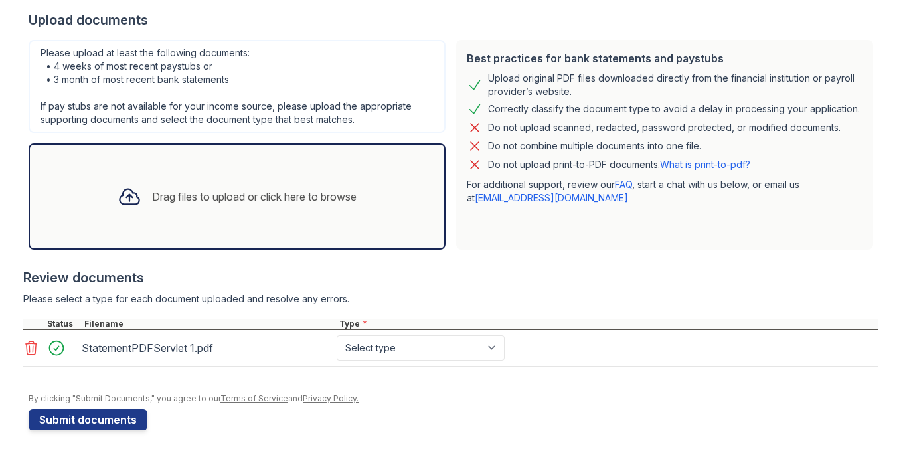
scroll to position [298, 0]
select select "bank_statement"
click at [184, 215] on div "Drag files to upload or click here to browse" at bounding box center [237, 196] width 260 height 45
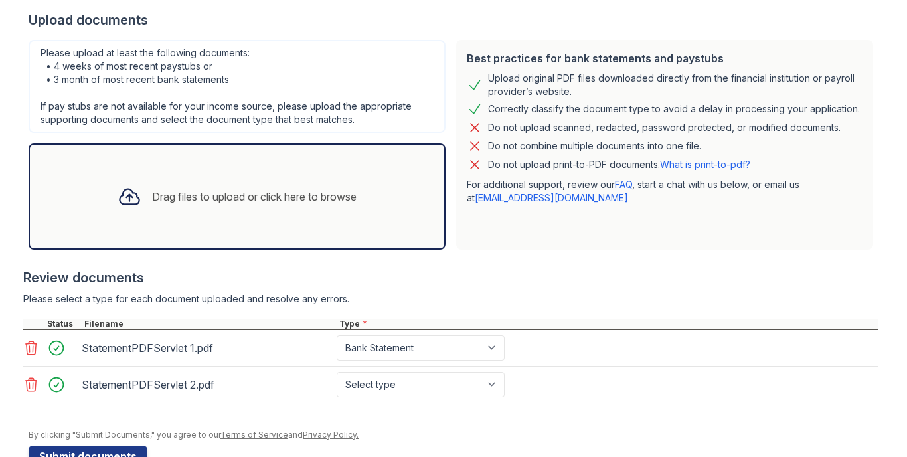
click at [165, 195] on div "Drag files to upload or click here to browse" at bounding box center [254, 197] width 205 height 16
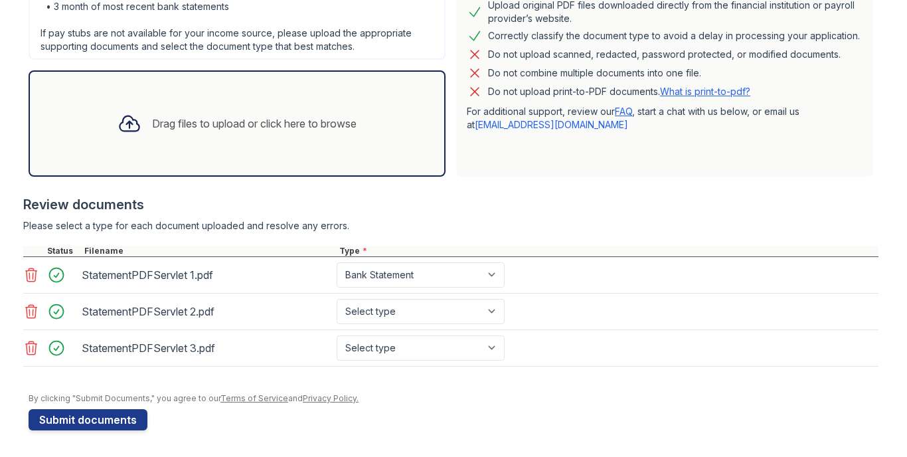
scroll to position [371, 0]
select select "bank_statement"
click at [105, 418] on button "Submit documents" at bounding box center [88, 419] width 119 height 21
